Goal: Transaction & Acquisition: Purchase product/service

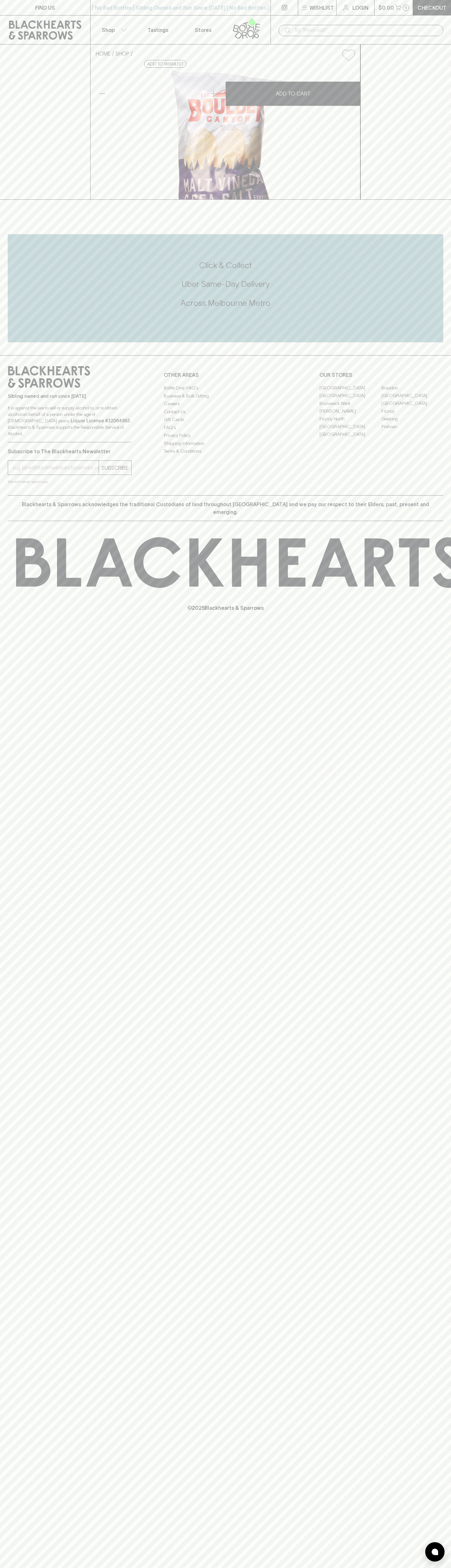
click at [116, 24] on button "Shop" at bounding box center [113, 29] width 45 height 28
click at [437, 1568] on html "FIND US | No Bad Bottles | Sibling Owned and Run Since 2006 | No Bad Bottles | …" at bounding box center [226, 784] width 451 height 1568
click at [2, 1499] on div at bounding box center [226, 784] width 451 height 1568
